Goal: Task Accomplishment & Management: Use online tool/utility

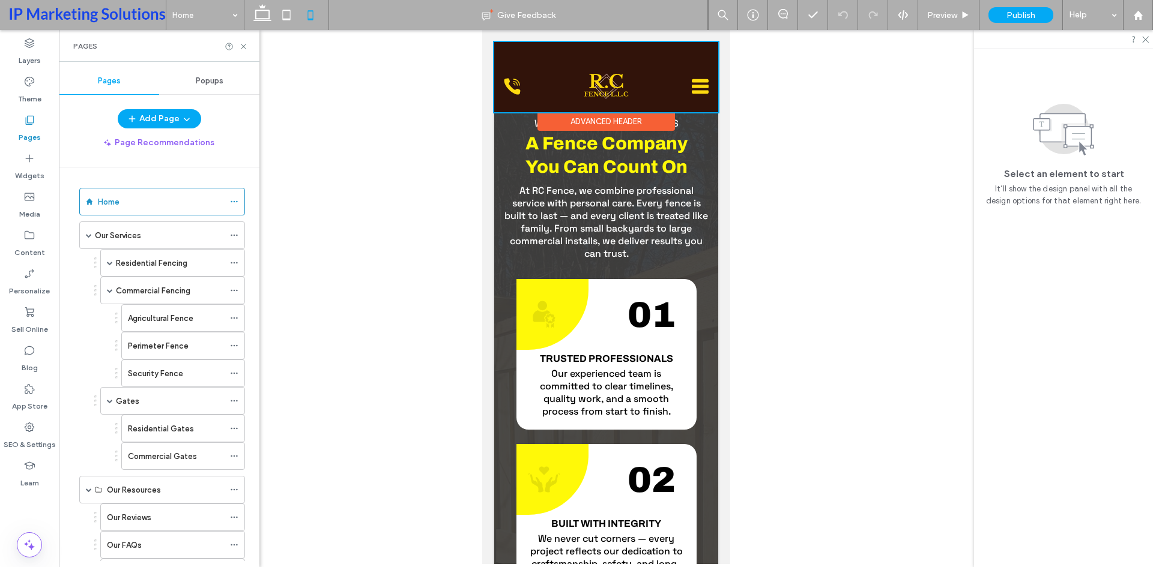
click at [610, 78] on div at bounding box center [606, 77] width 224 height 70
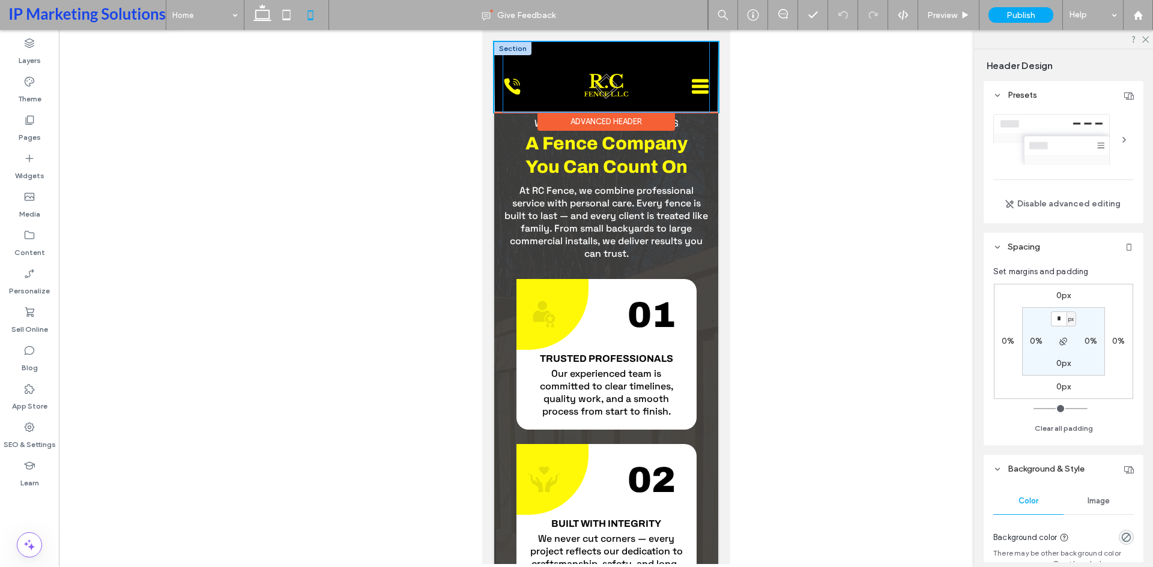
click at [594, 83] on div at bounding box center [605, 86] width 46 height 29
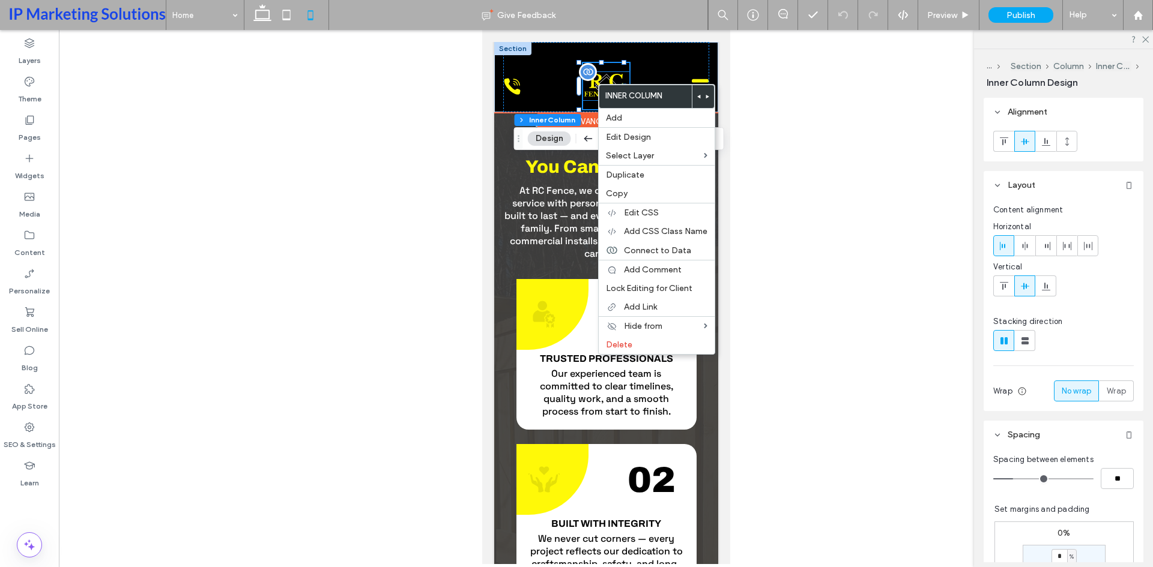
click at [591, 76] on div at bounding box center [587, 72] width 18 height 18
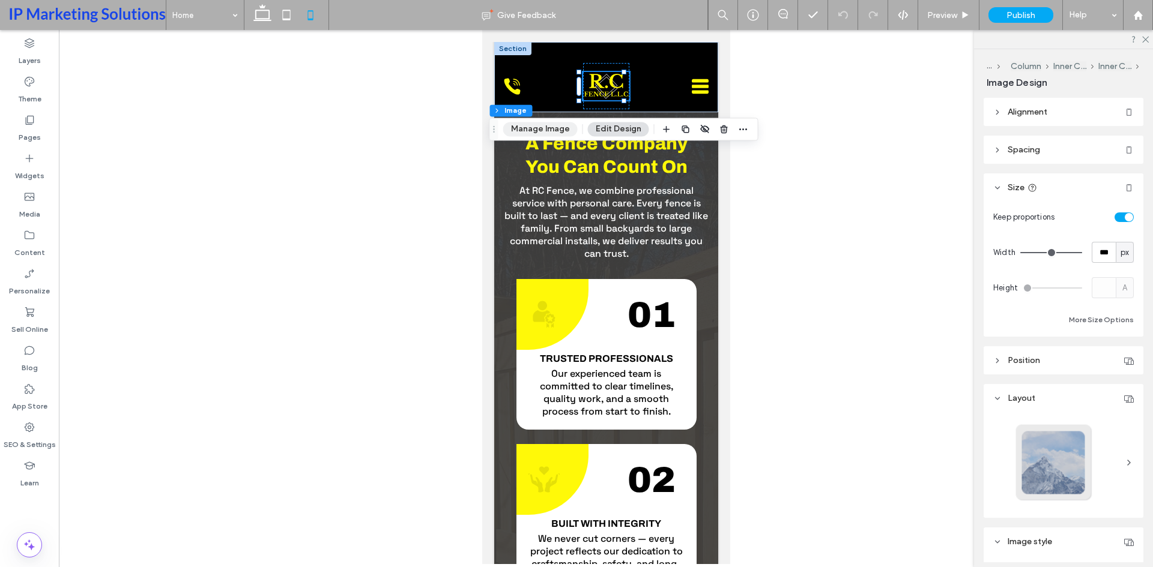
click at [535, 132] on button "Manage Image" at bounding box center [540, 129] width 74 height 14
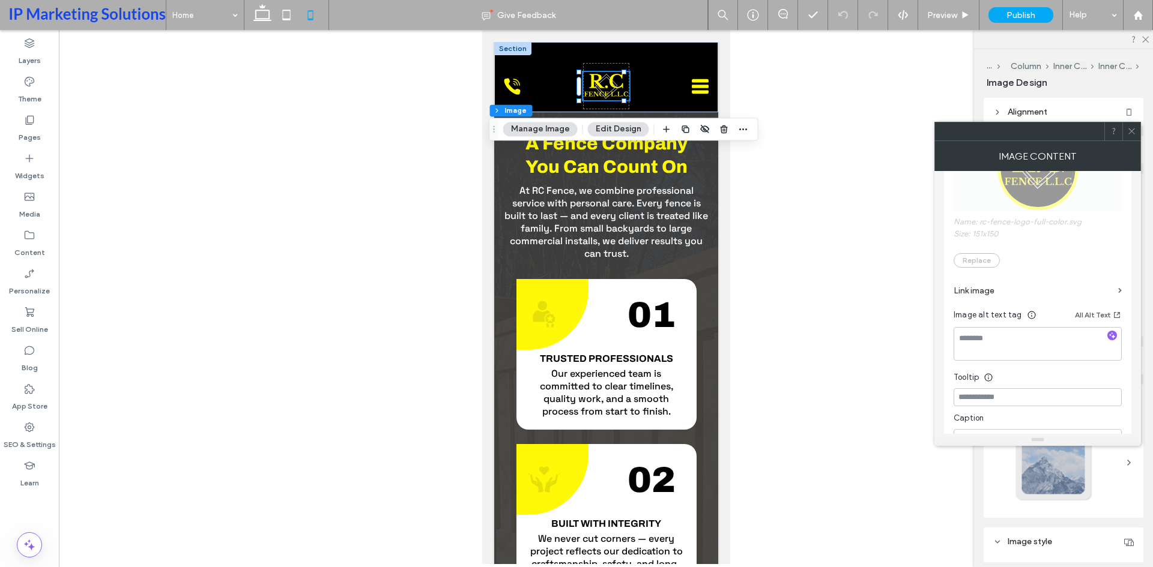
scroll to position [180, 0]
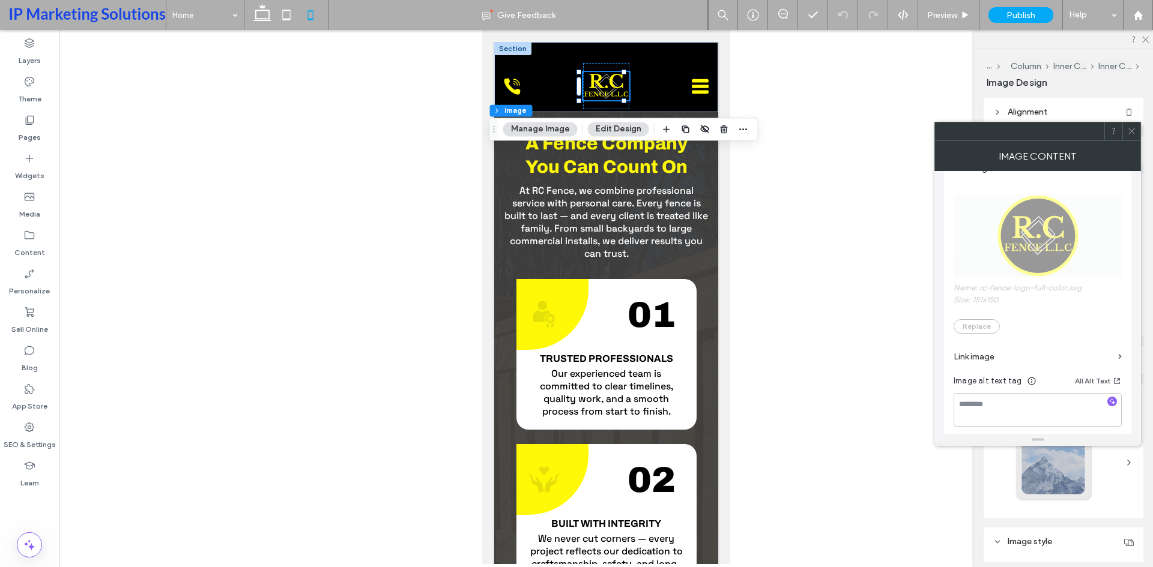
click at [1001, 355] on label "Link image" at bounding box center [1033, 357] width 160 height 22
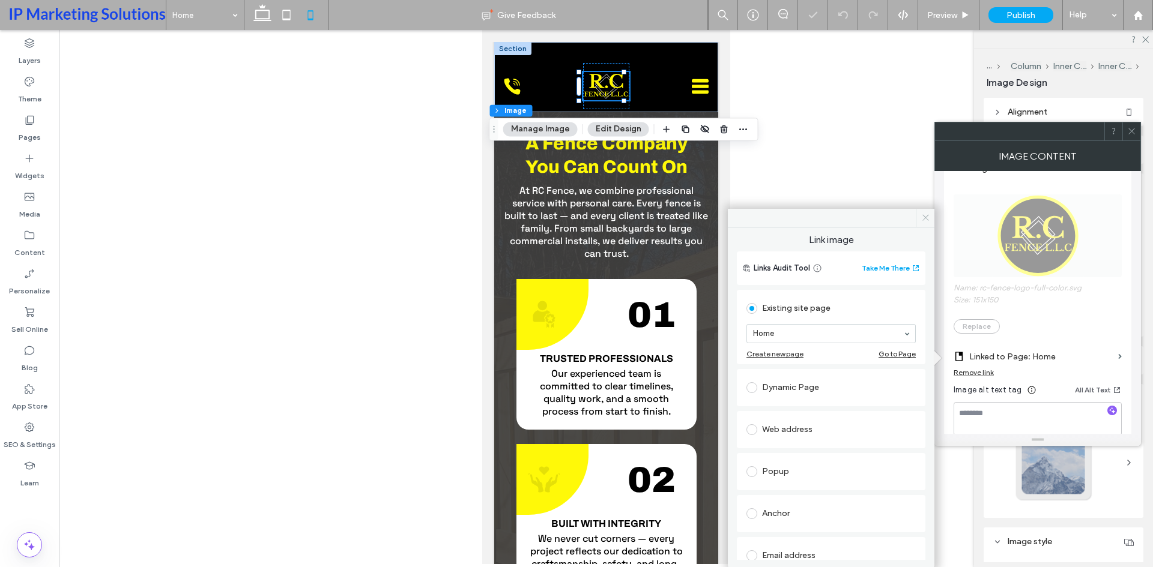
click at [923, 218] on icon at bounding box center [925, 217] width 9 height 9
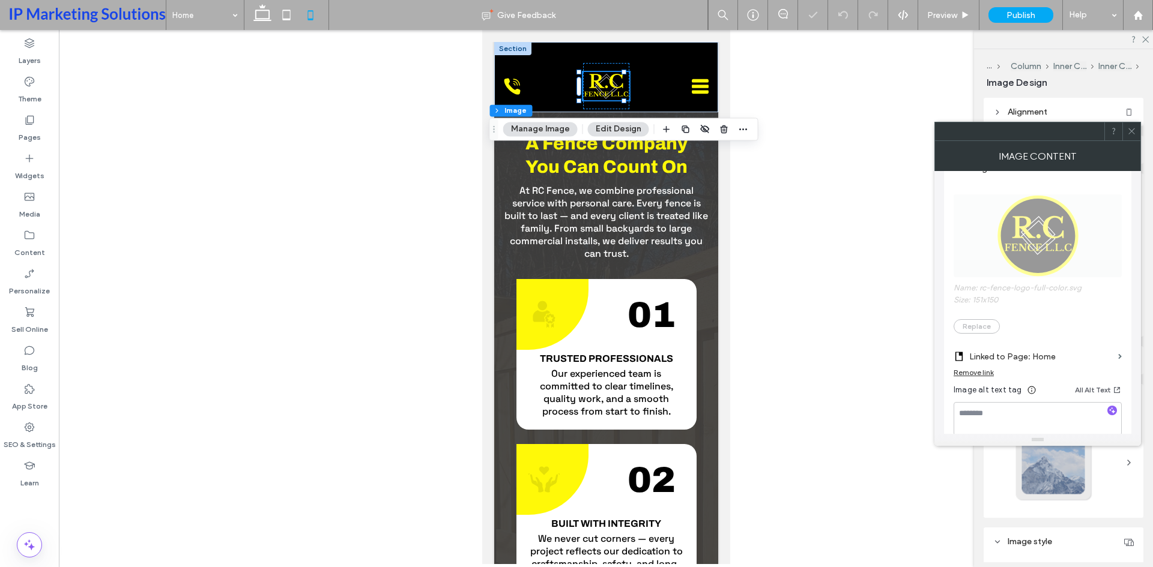
click at [1128, 130] on icon at bounding box center [1131, 131] width 9 height 9
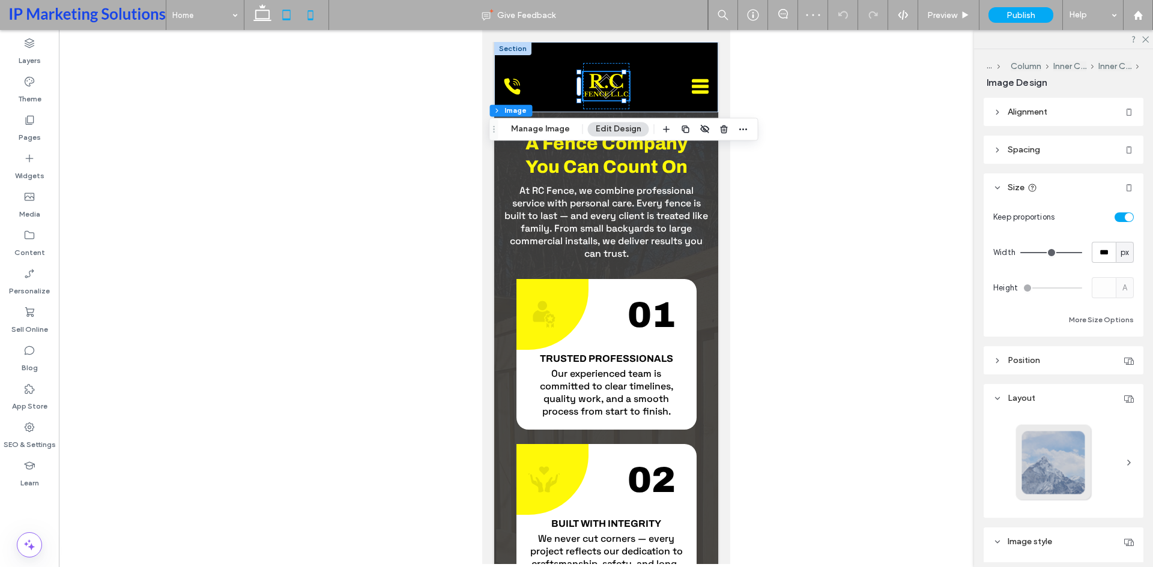
click at [282, 14] on icon at bounding box center [286, 15] width 24 height 24
type input "***"
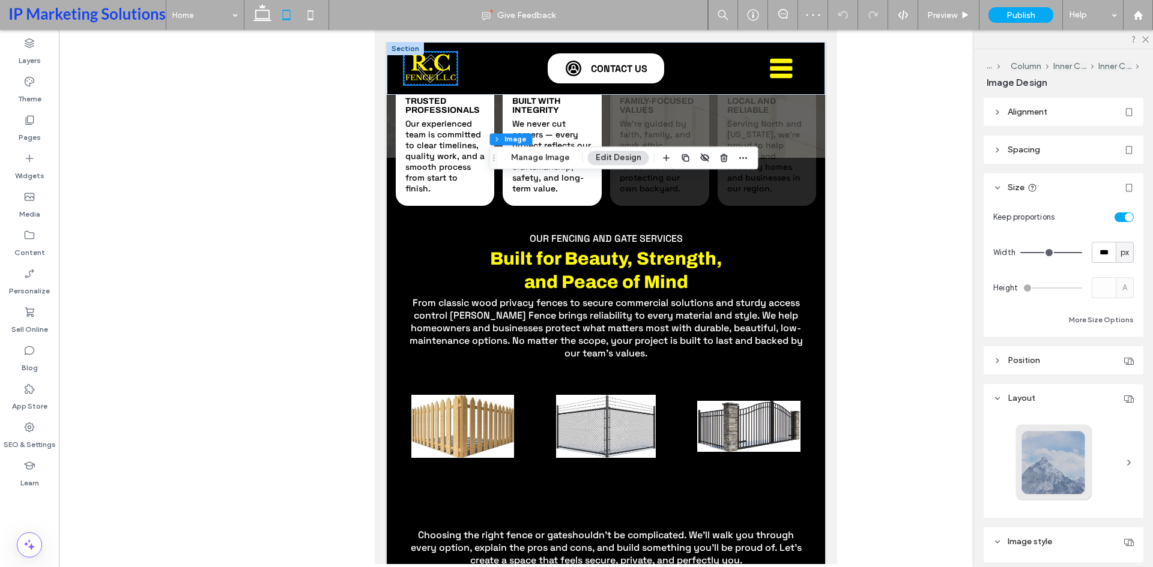
scroll to position [1101, 0]
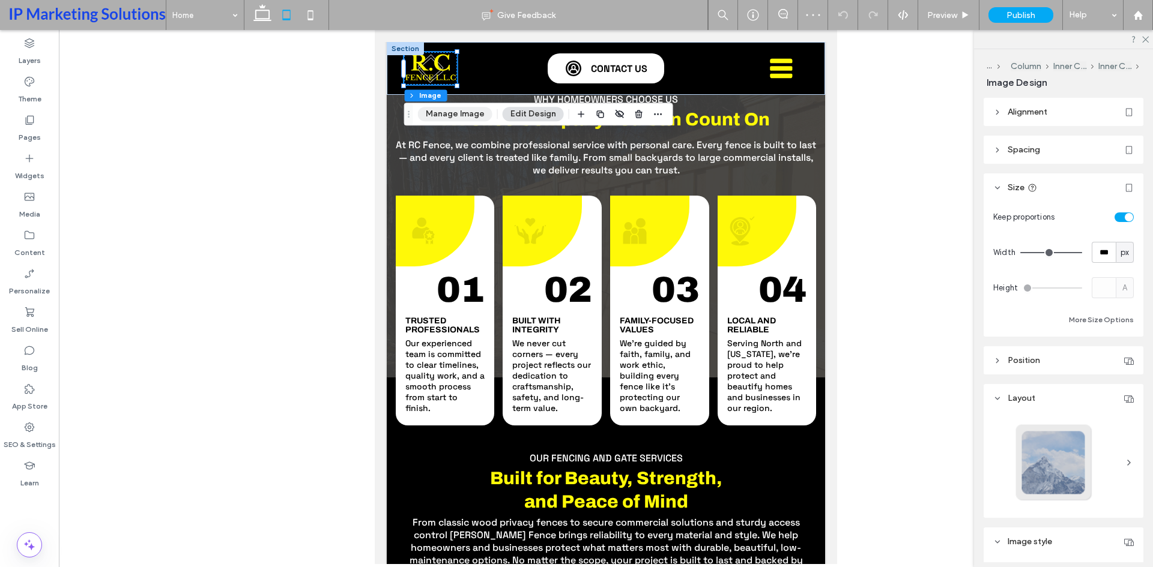
click at [442, 117] on button "Manage Image" at bounding box center [455, 114] width 74 height 14
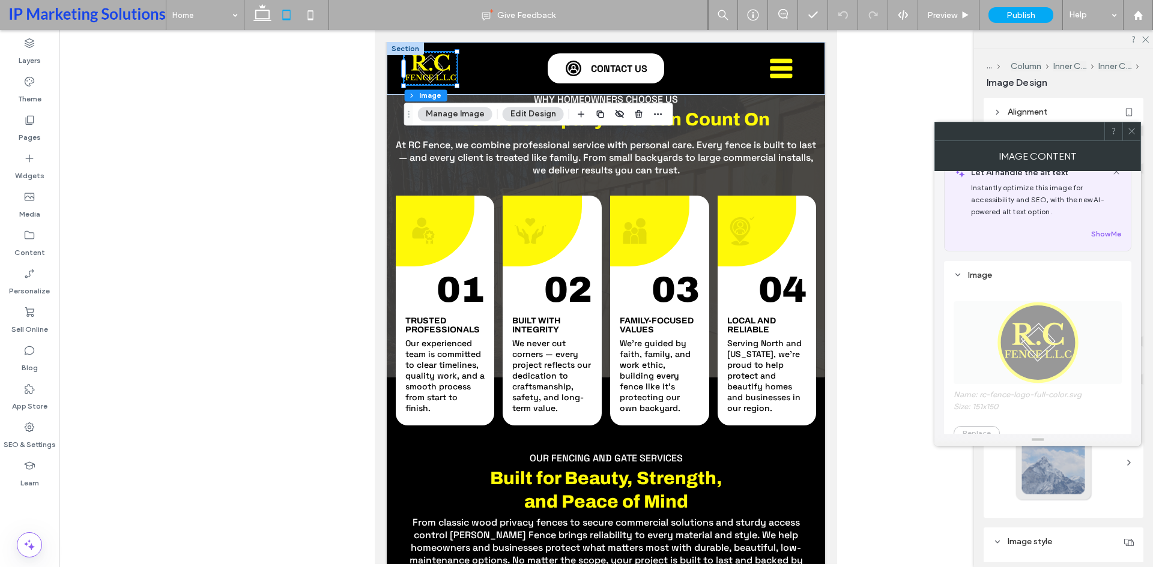
scroll to position [180, 0]
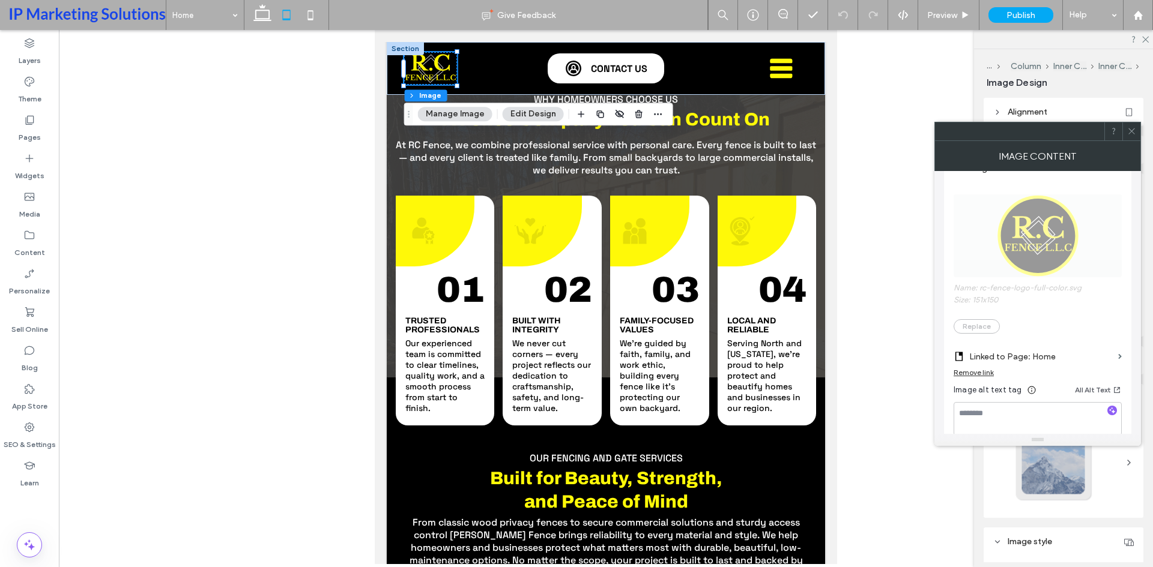
click at [1129, 131] on icon at bounding box center [1131, 131] width 9 height 9
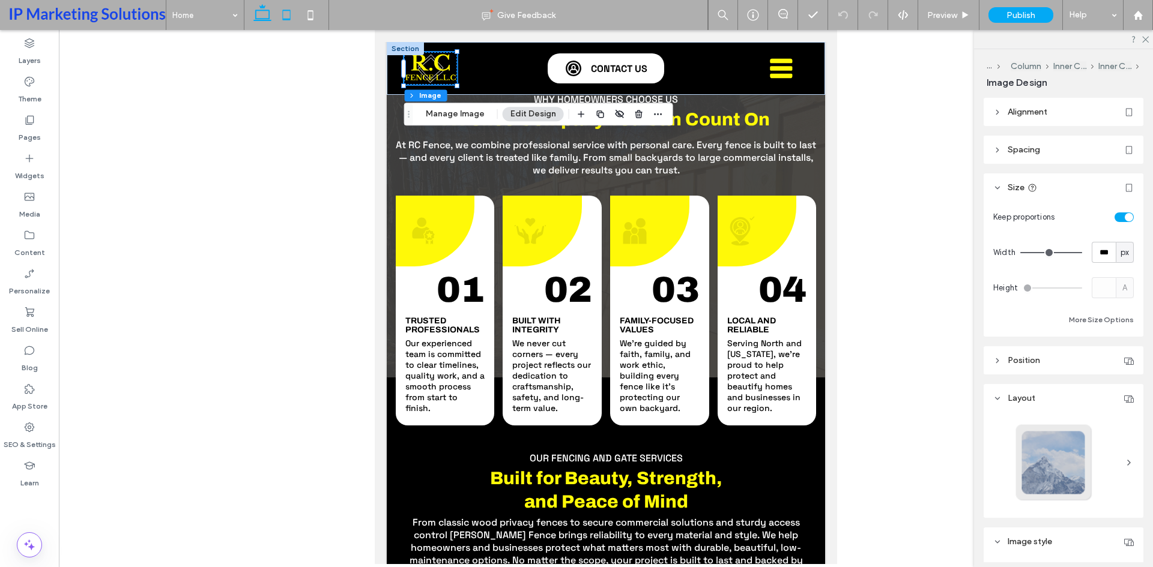
click at [256, 8] on icon at bounding box center [262, 15] width 24 height 24
type input "***"
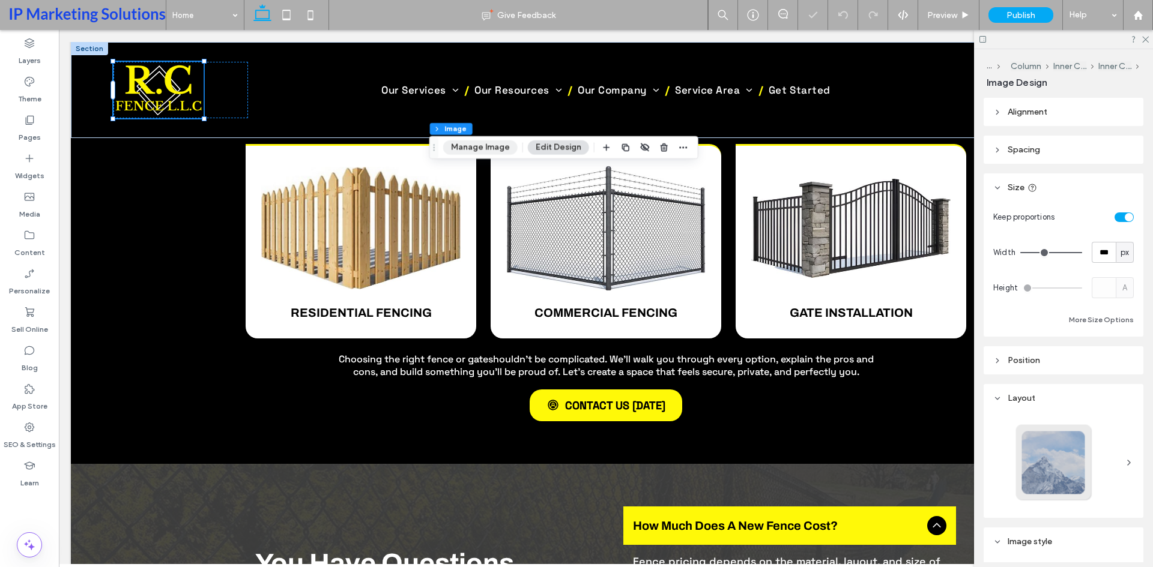
click at [504, 150] on button "Manage Image" at bounding box center [480, 147] width 74 height 14
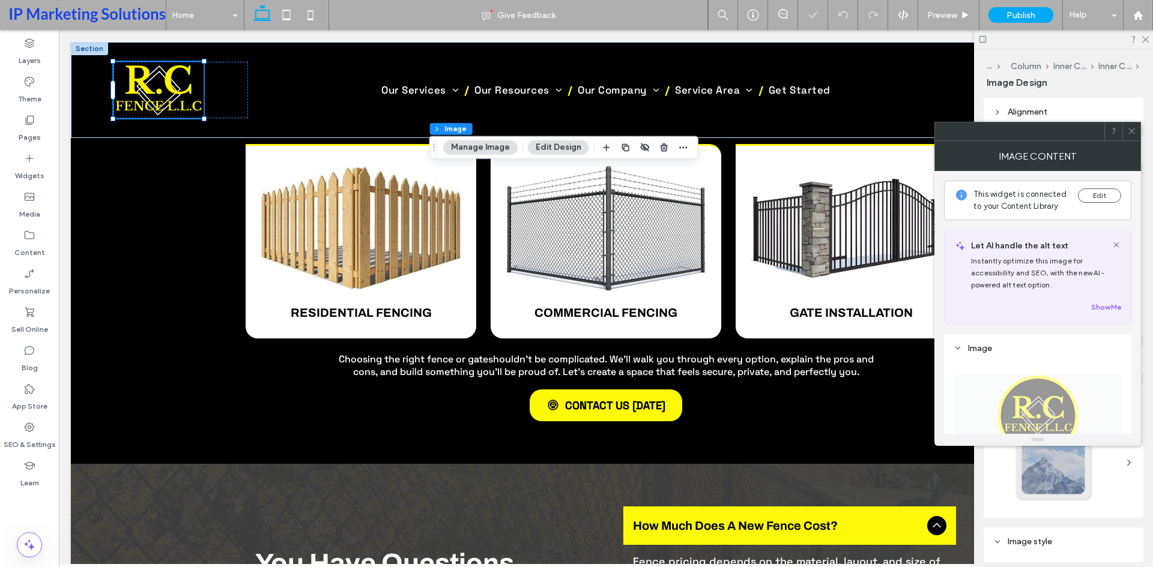
scroll to position [240, 0]
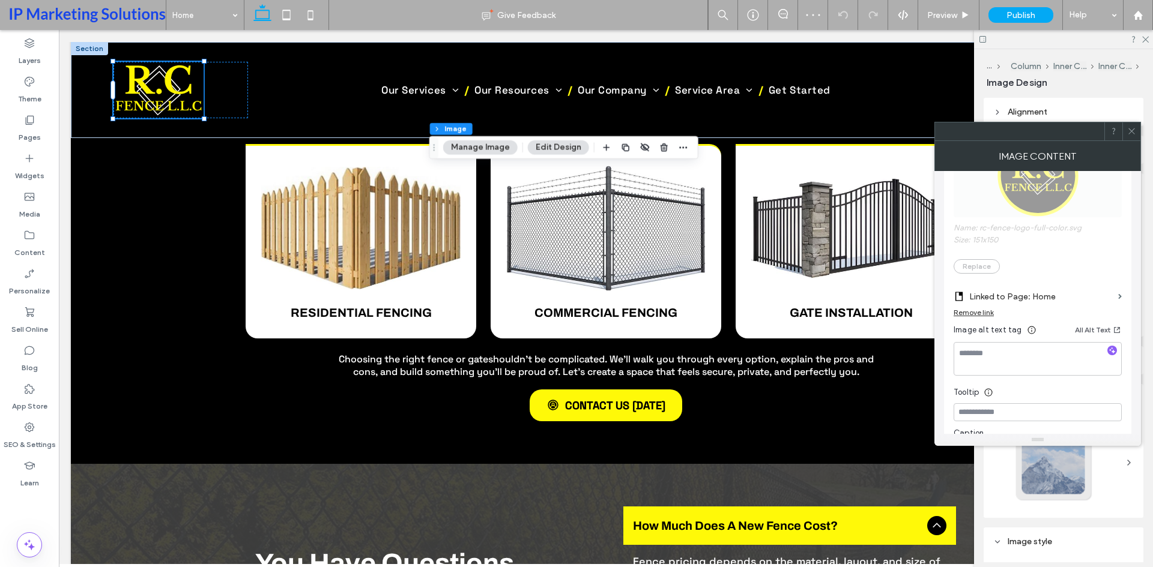
click at [1131, 133] on icon at bounding box center [1131, 131] width 9 height 9
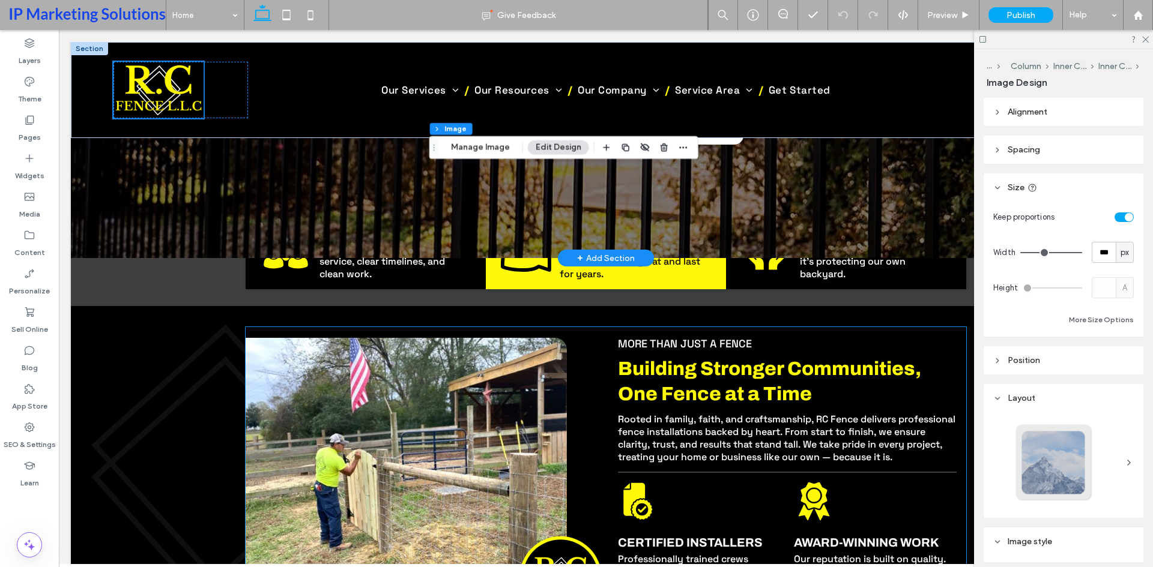
scroll to position [0, 0]
